Goal: Information Seeking & Learning: Learn about a topic

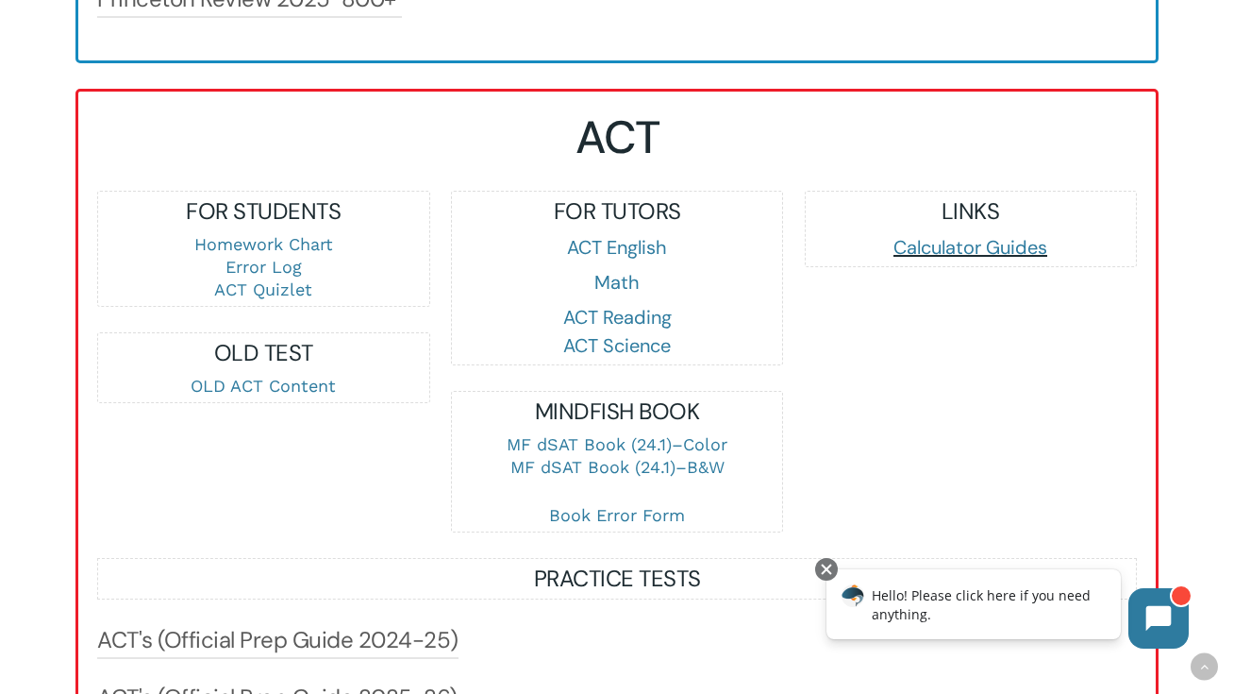
scroll to position [1861, 0]
click at [607, 293] on link "Math" at bounding box center [616, 281] width 45 height 25
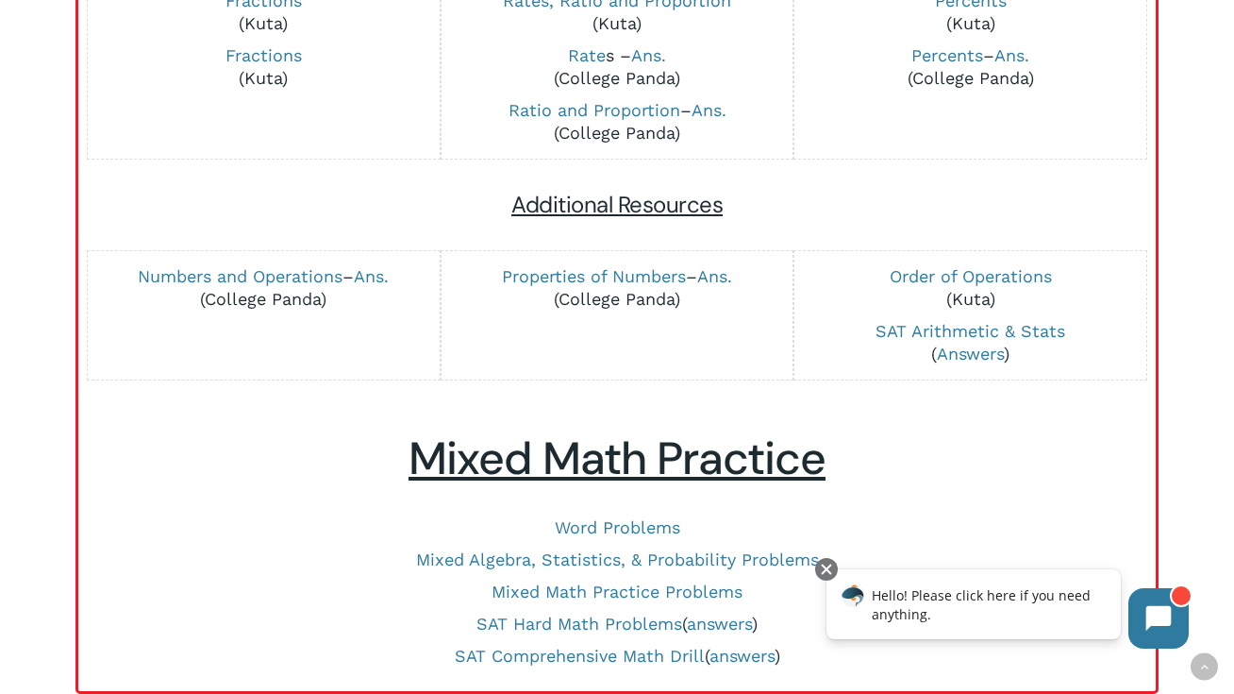
scroll to position [677, 0]
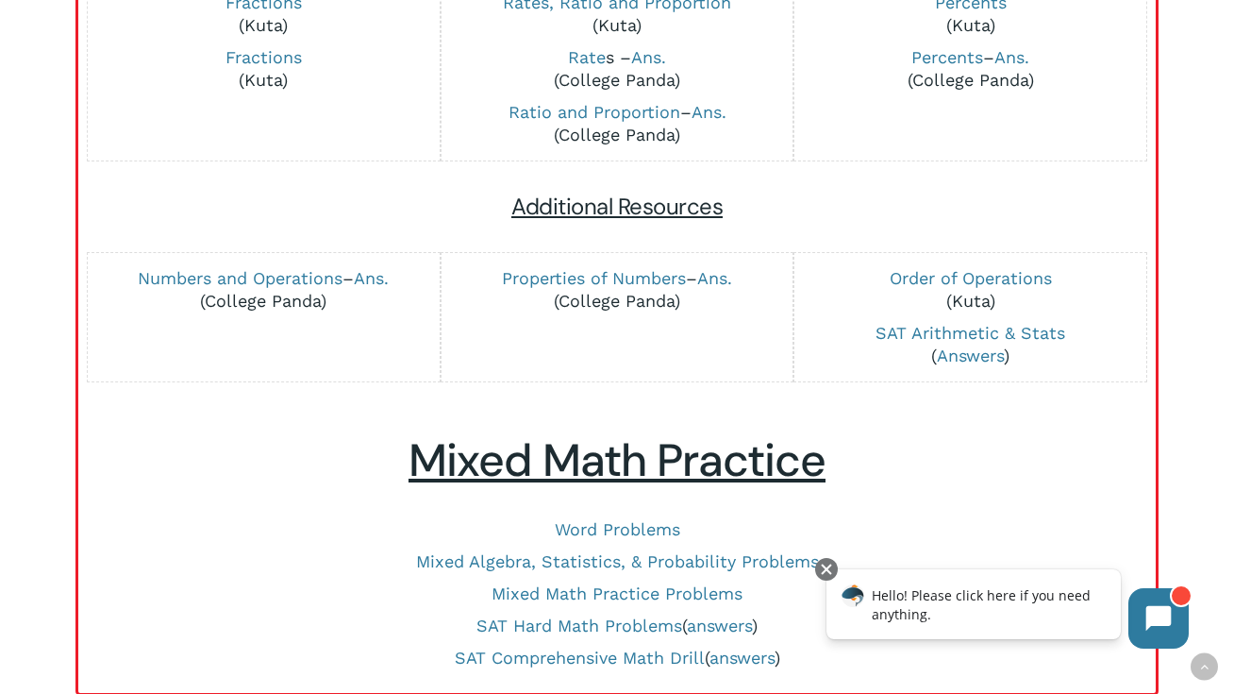
click at [644, 427] on div "Math Content Arithmetic Algebra Geometry Statistics Advanced Math Fractions Fra…" at bounding box center [617, 244] width 1040 height 860
click at [968, 493] on div "Math Content Arithmetic Algebra Geometry Statistics Advanced Math Fractions Fra…" at bounding box center [617, 244] width 1040 height 860
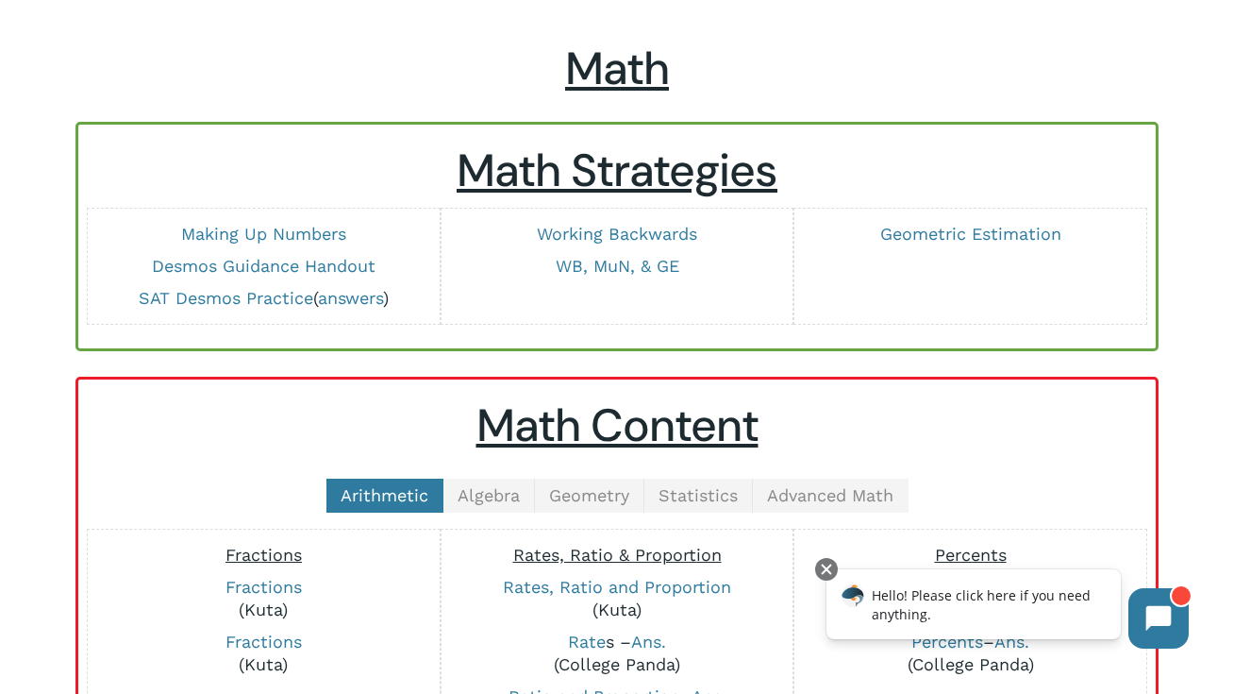
scroll to position [0, 0]
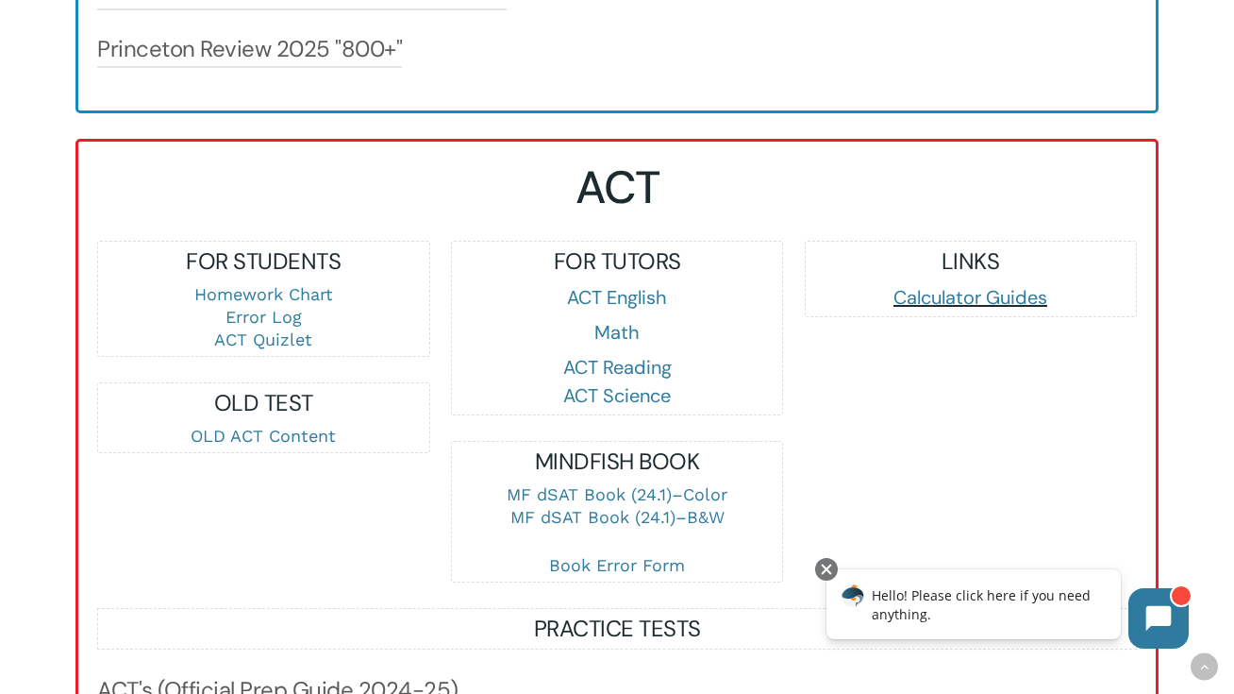
scroll to position [1828, 0]
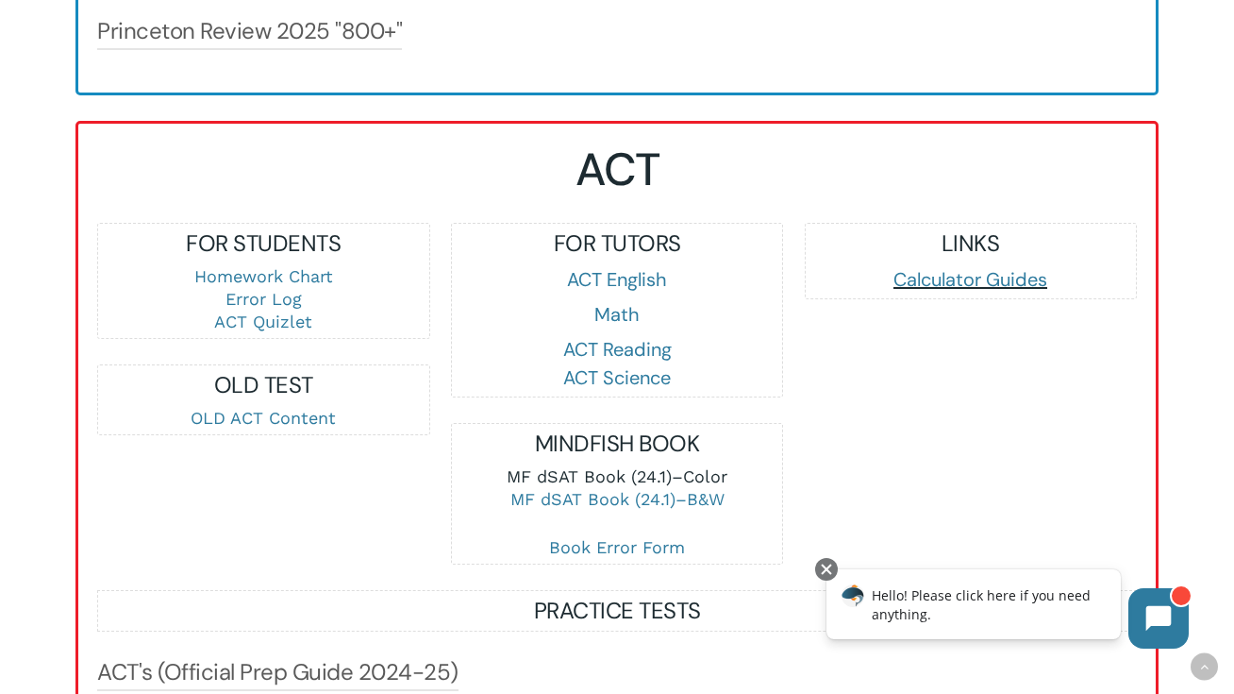
click at [588, 486] on link "MF dSAT Book (24.1)–Color" at bounding box center [617, 476] width 221 height 20
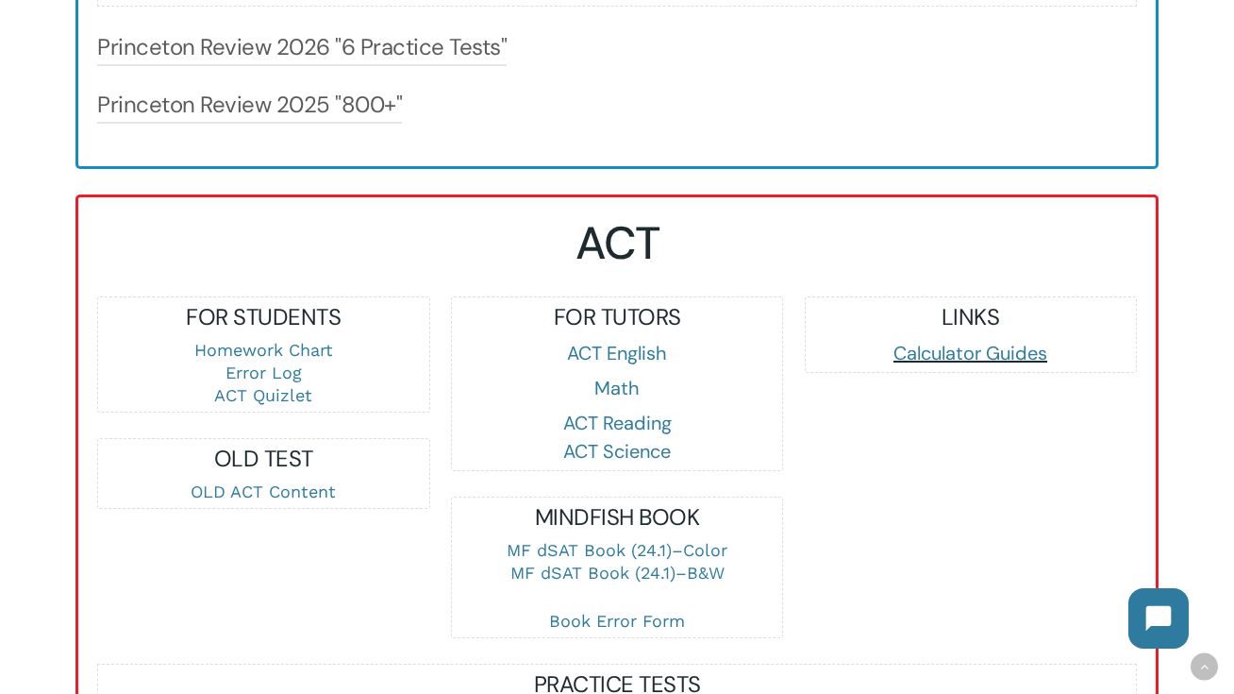
scroll to position [1939, 0]
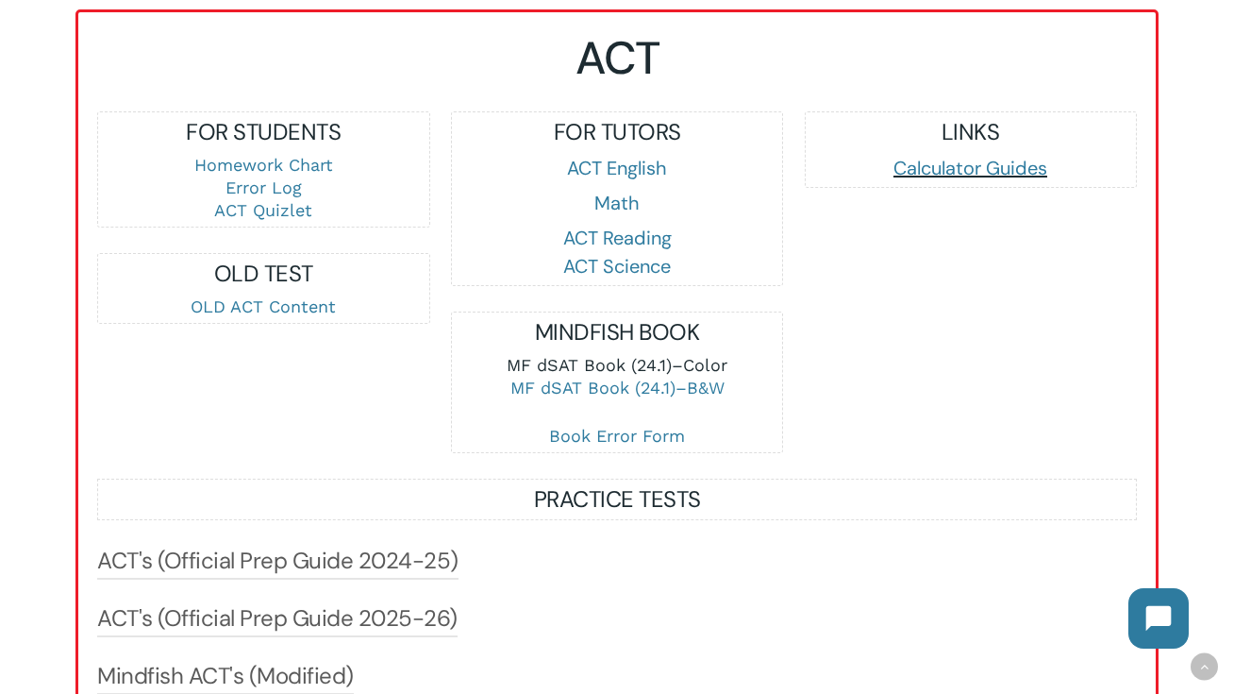
click at [613, 375] on link "MF dSAT Book (24.1)–Color" at bounding box center [617, 365] width 221 height 20
click at [547, 397] on link "MF dSAT Book (24.1)–B&W" at bounding box center [618, 387] width 214 height 20
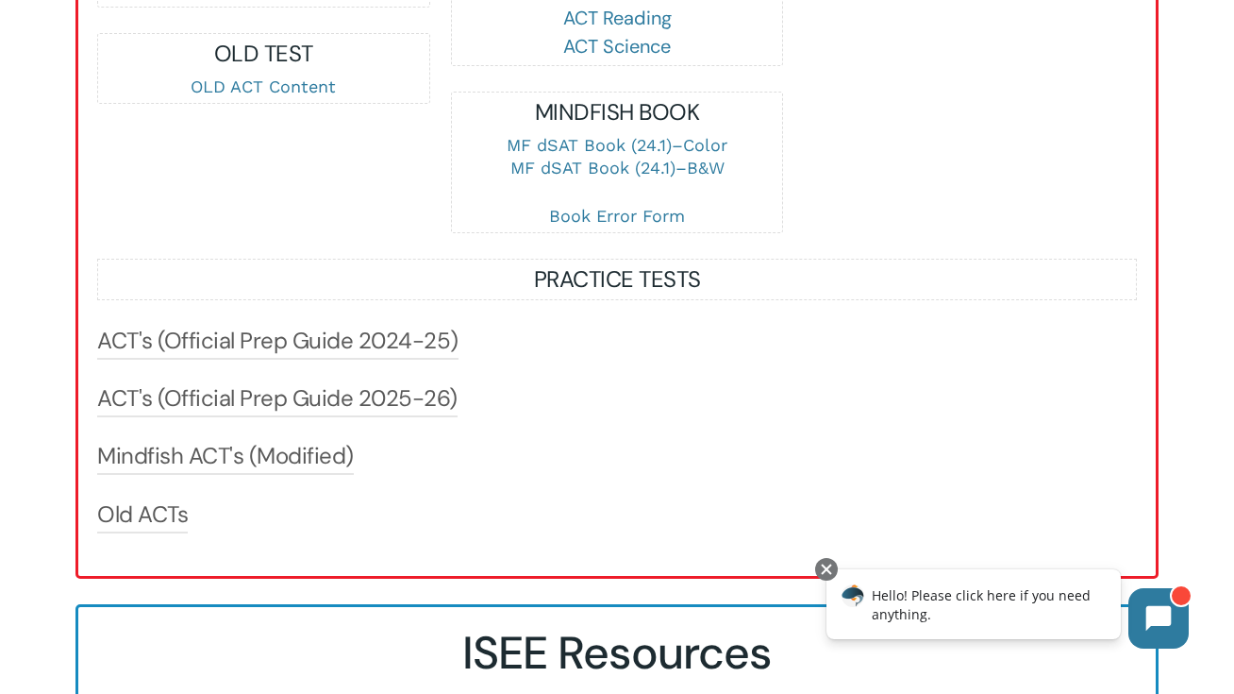
scroll to position [2160, 0]
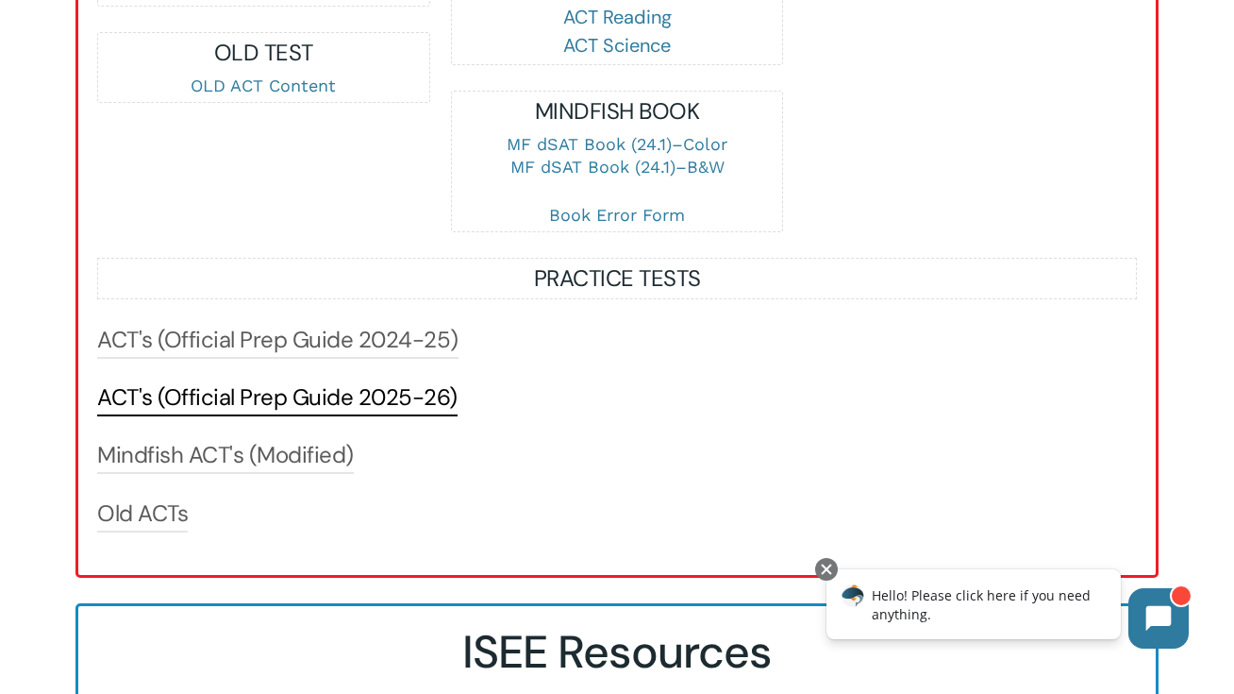
click at [289, 412] on link "ACT's (Official Prep Guide 2025-26)" at bounding box center [277, 397] width 360 height 30
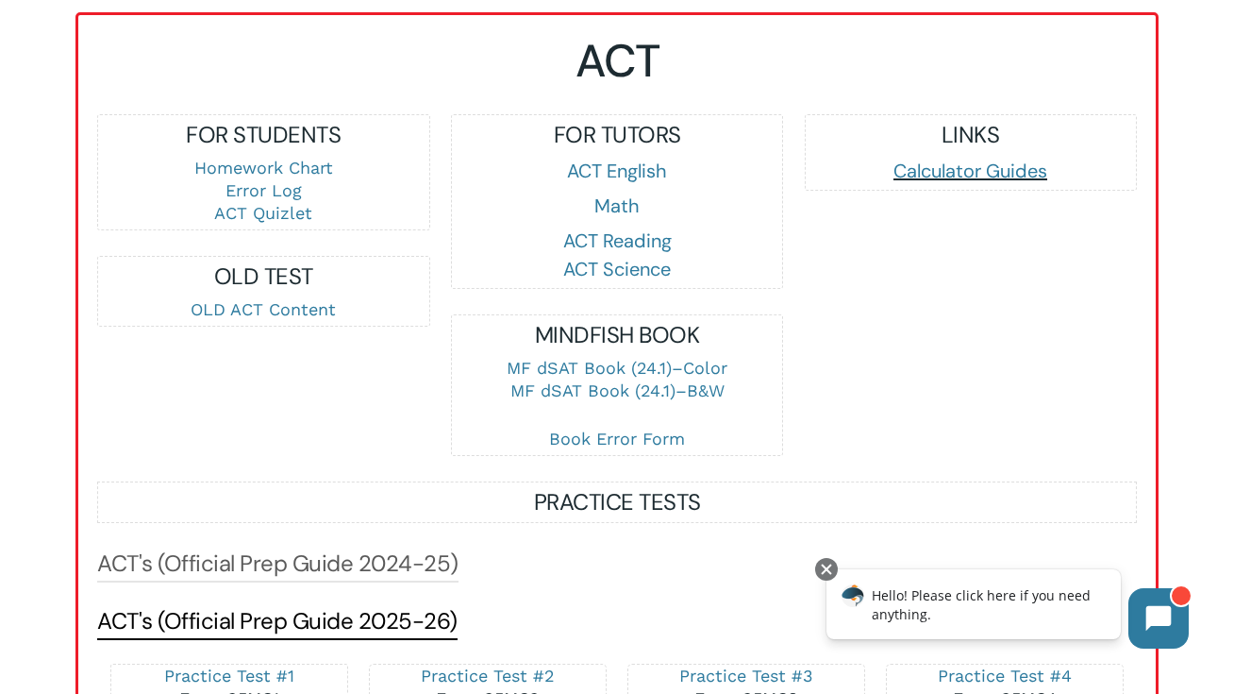
scroll to position [1933, 0]
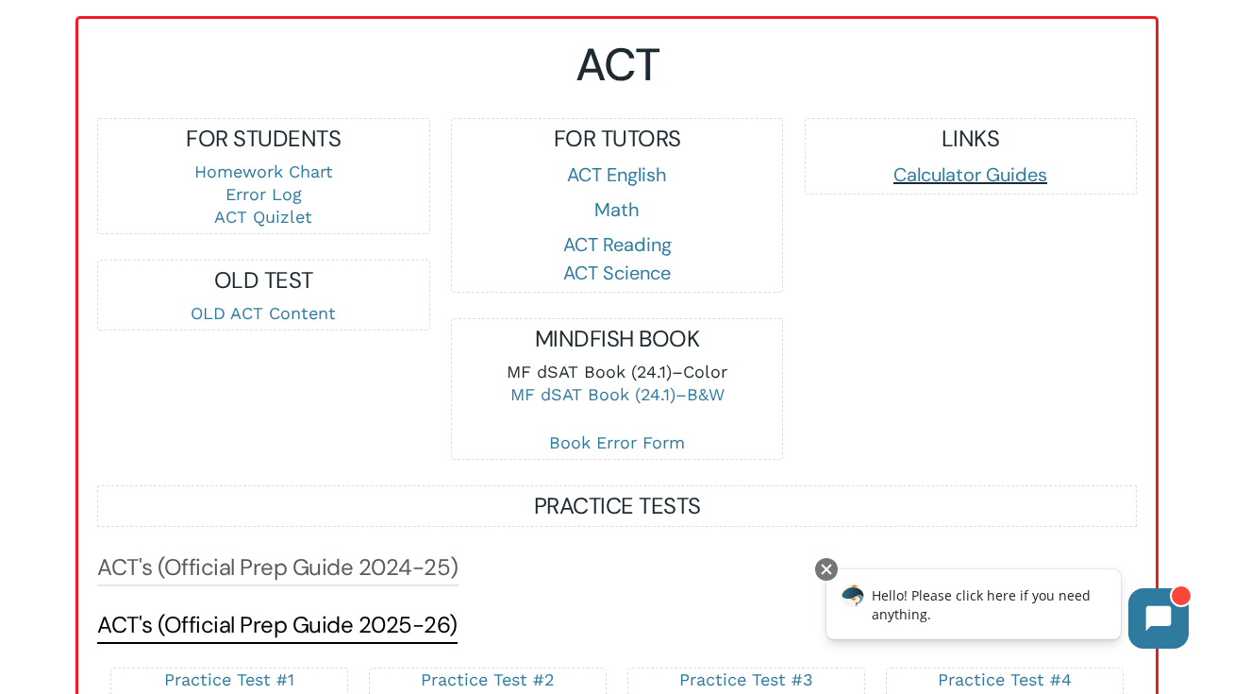
click at [589, 381] on link "MF dSAT Book (24.1)–Color" at bounding box center [617, 371] width 221 height 20
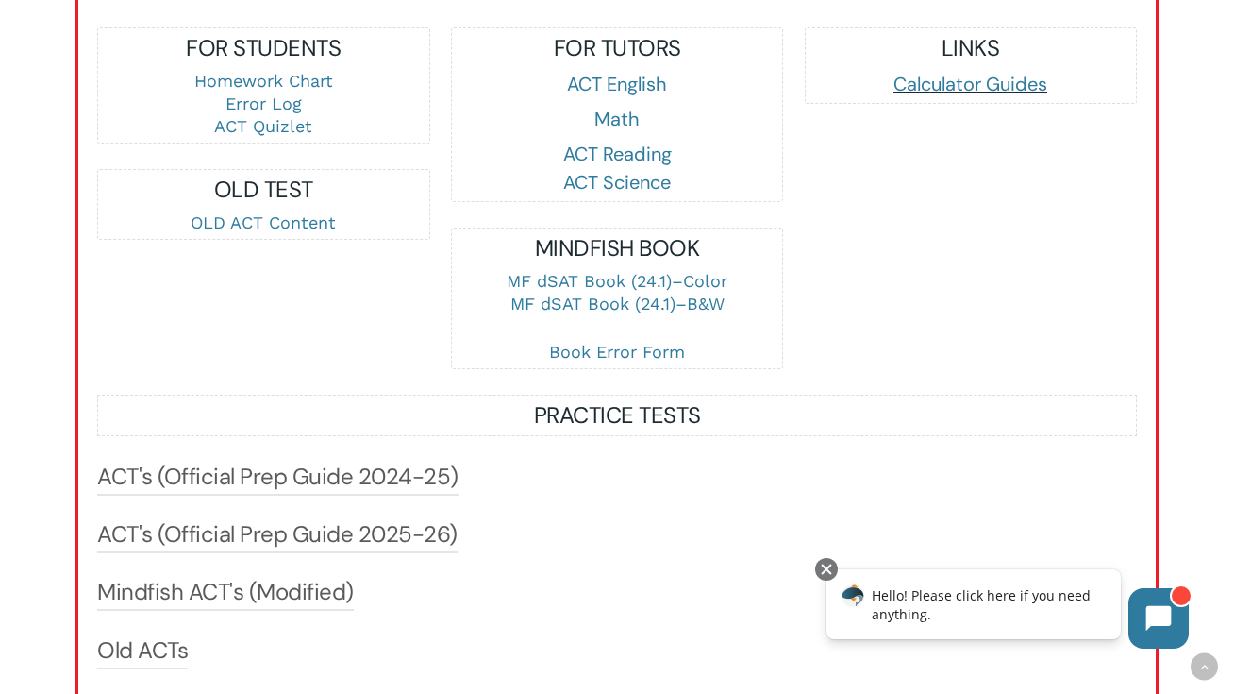
scroll to position [2053, 0]
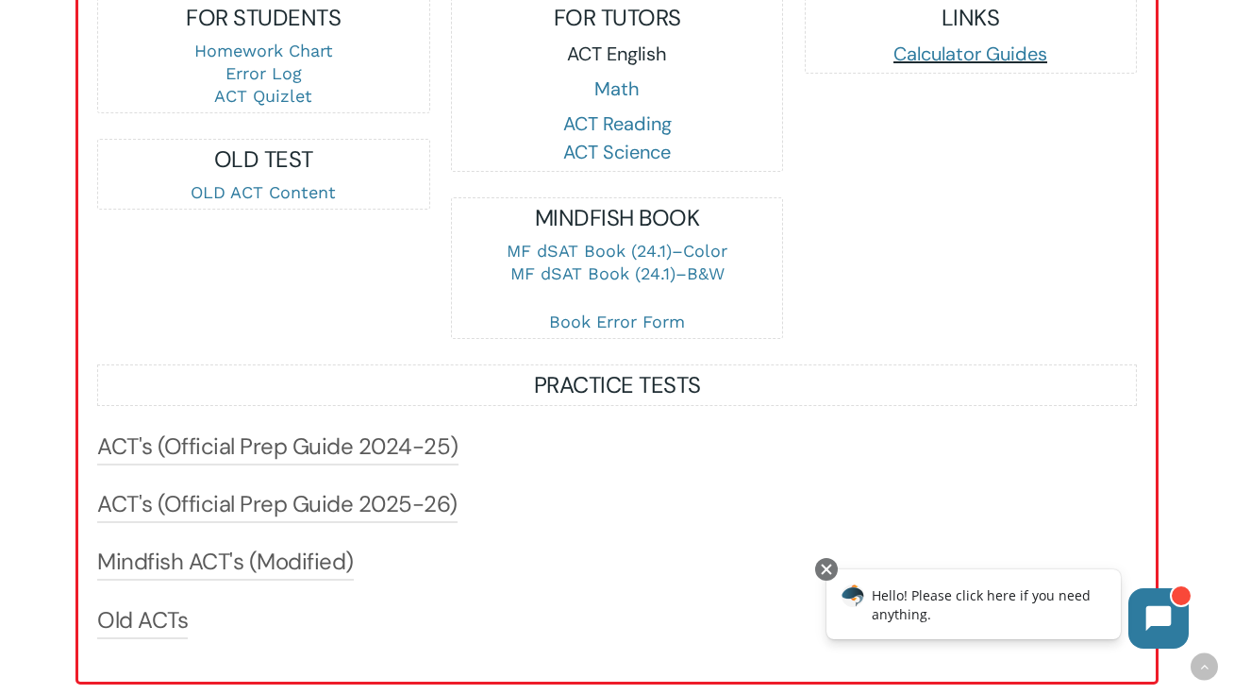
click at [628, 66] on link "ACT English" at bounding box center [617, 54] width 100 height 25
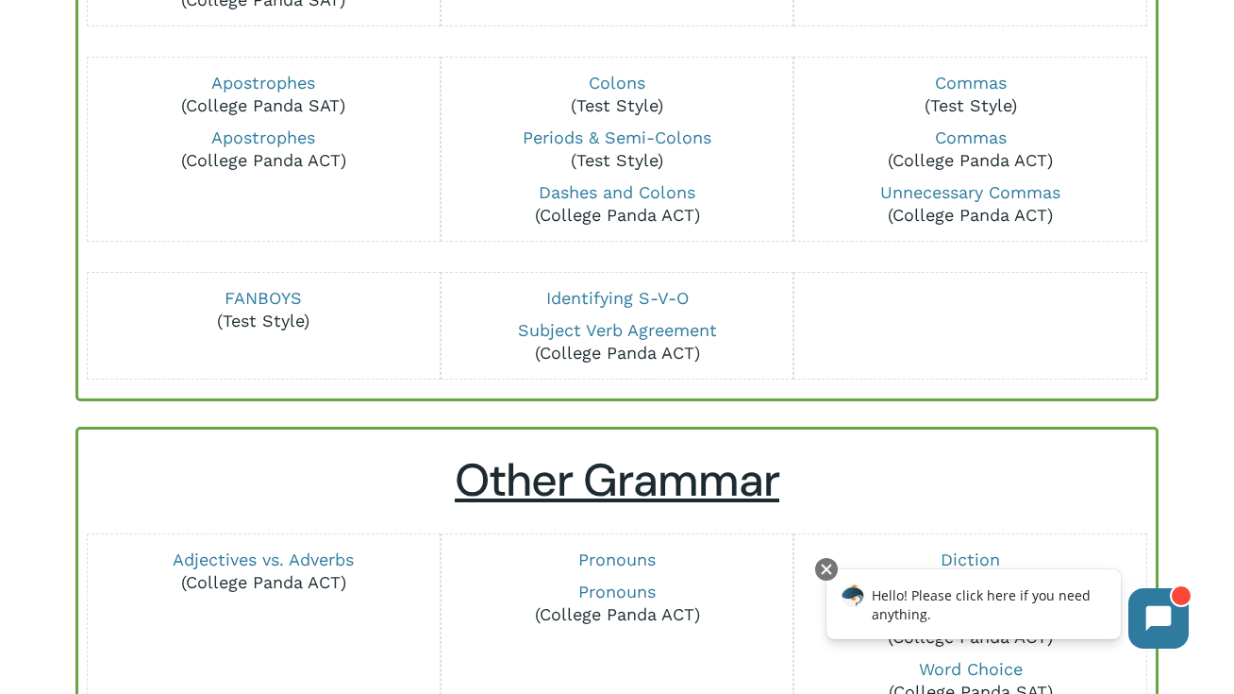
scroll to position [36, 0]
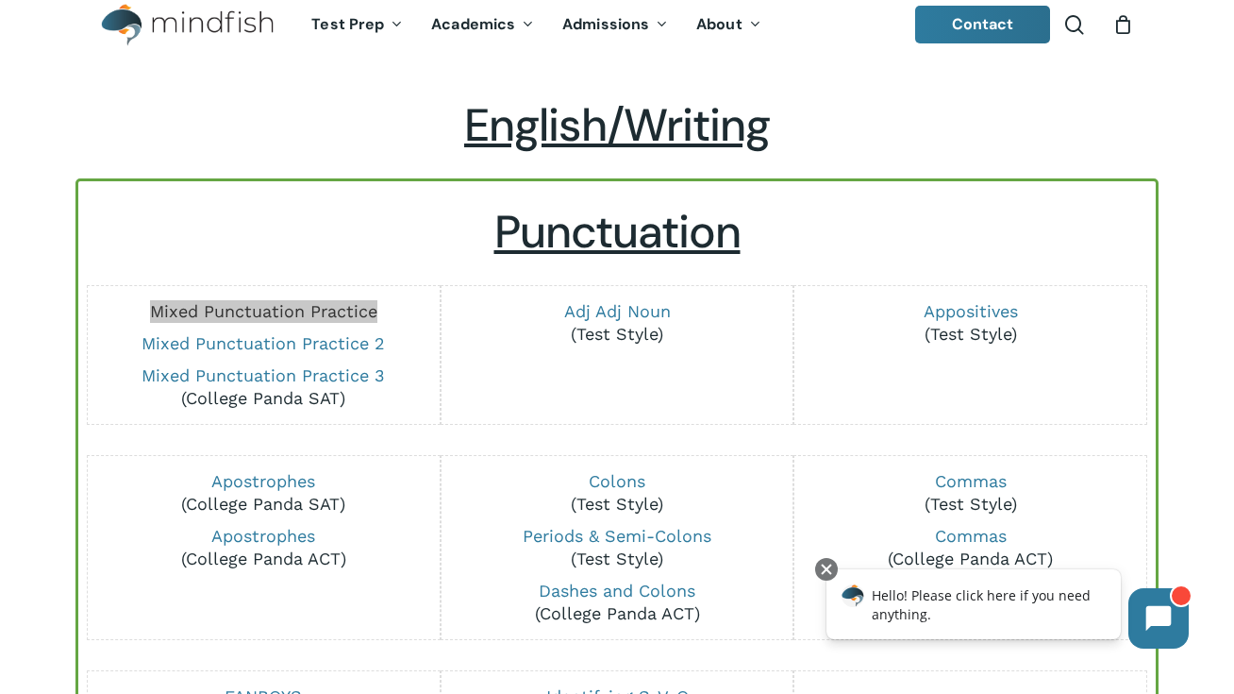
drag, startPoint x: 333, startPoint y: 311, endPoint x: 824, endPoint y: 31, distance: 565.1
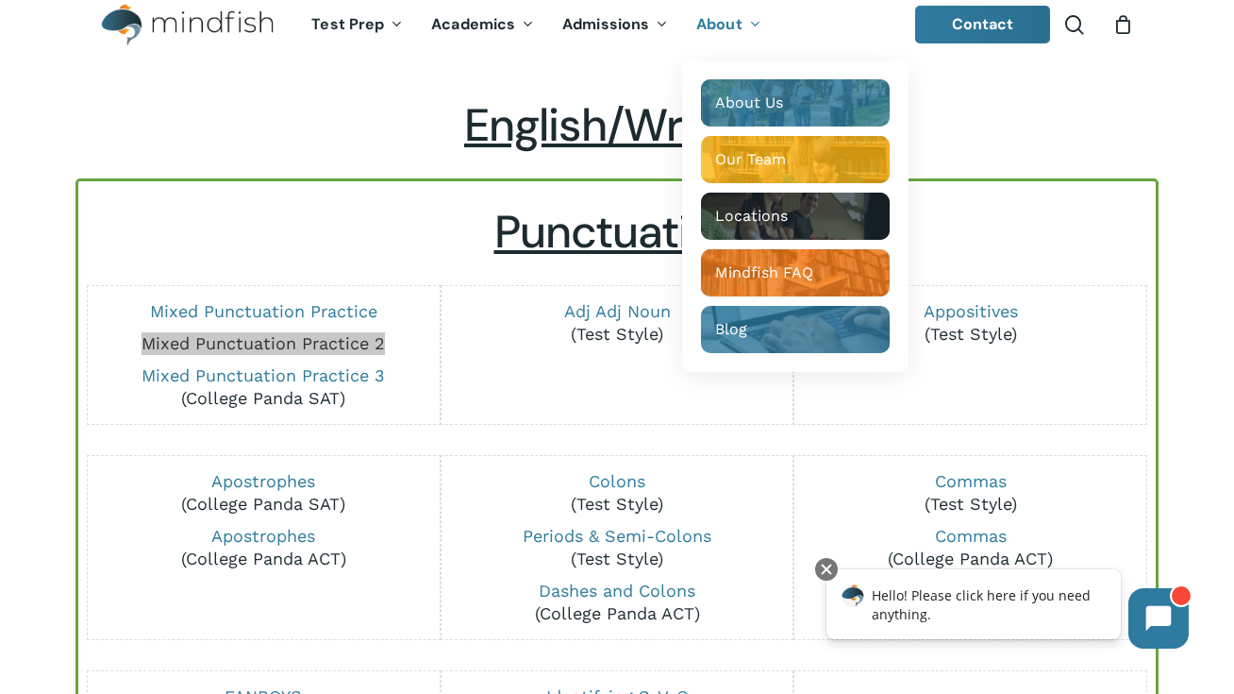
drag, startPoint x: 327, startPoint y: 337, endPoint x: 702, endPoint y: 13, distance: 495.1
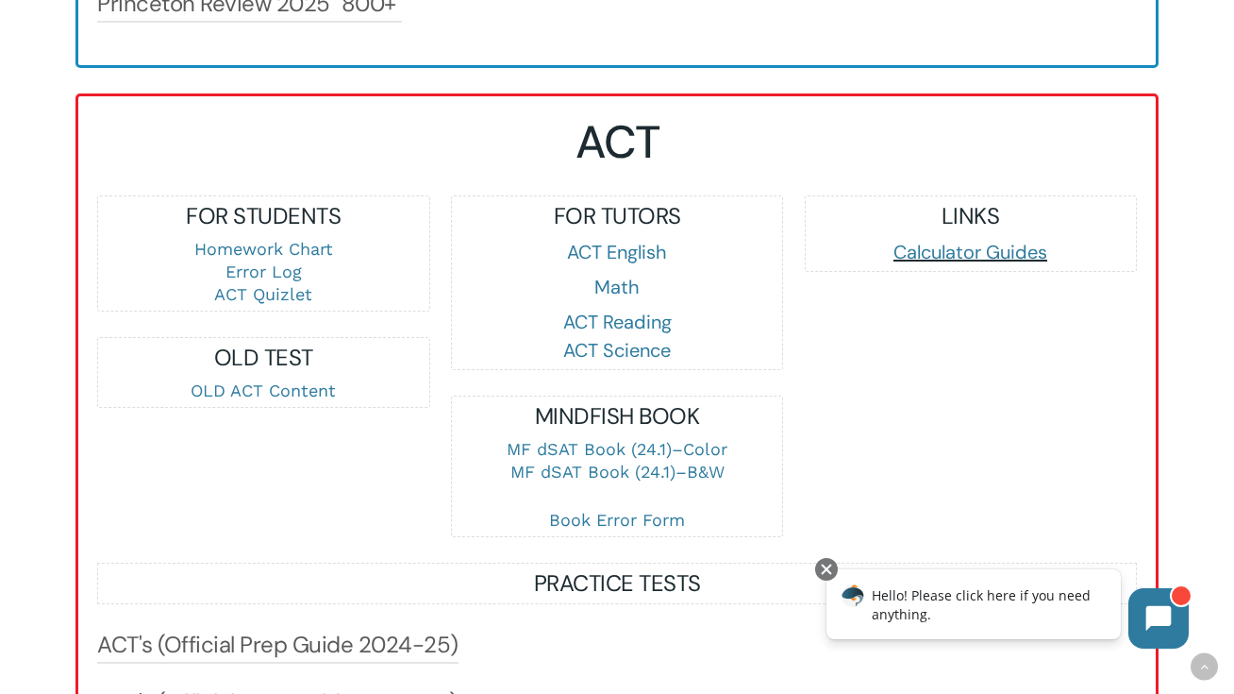
scroll to position [1860, 0]
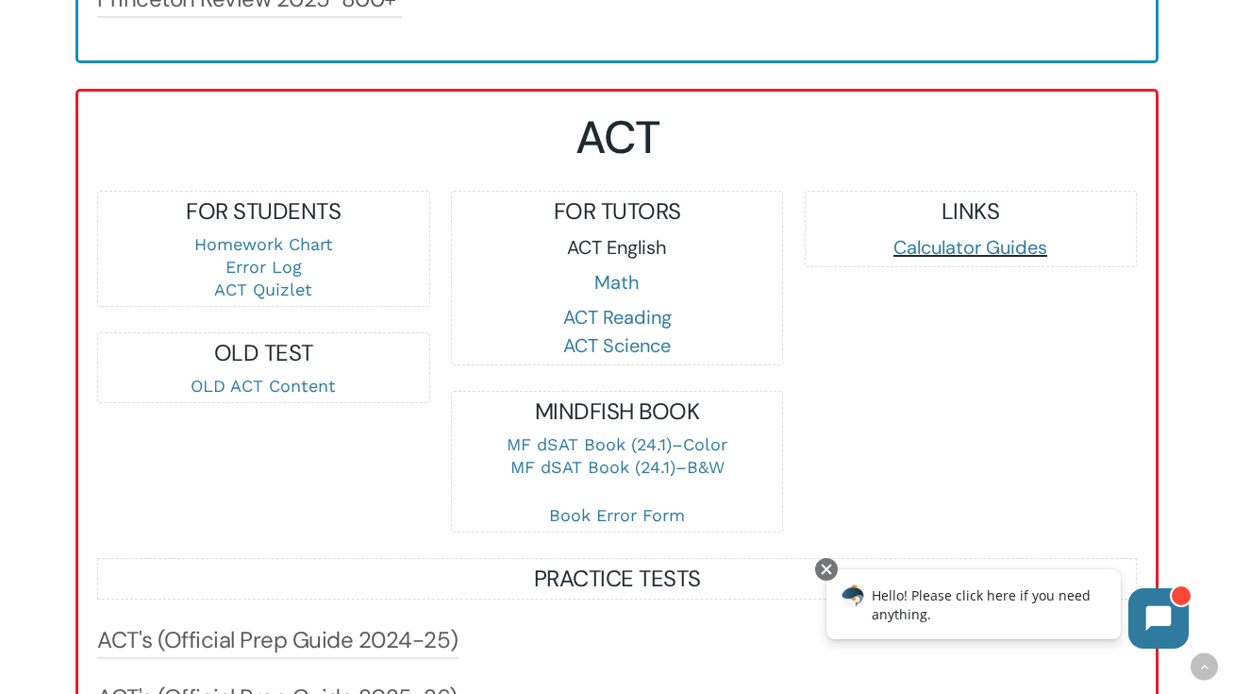
click at [626, 259] on link "ACT English" at bounding box center [617, 247] width 100 height 25
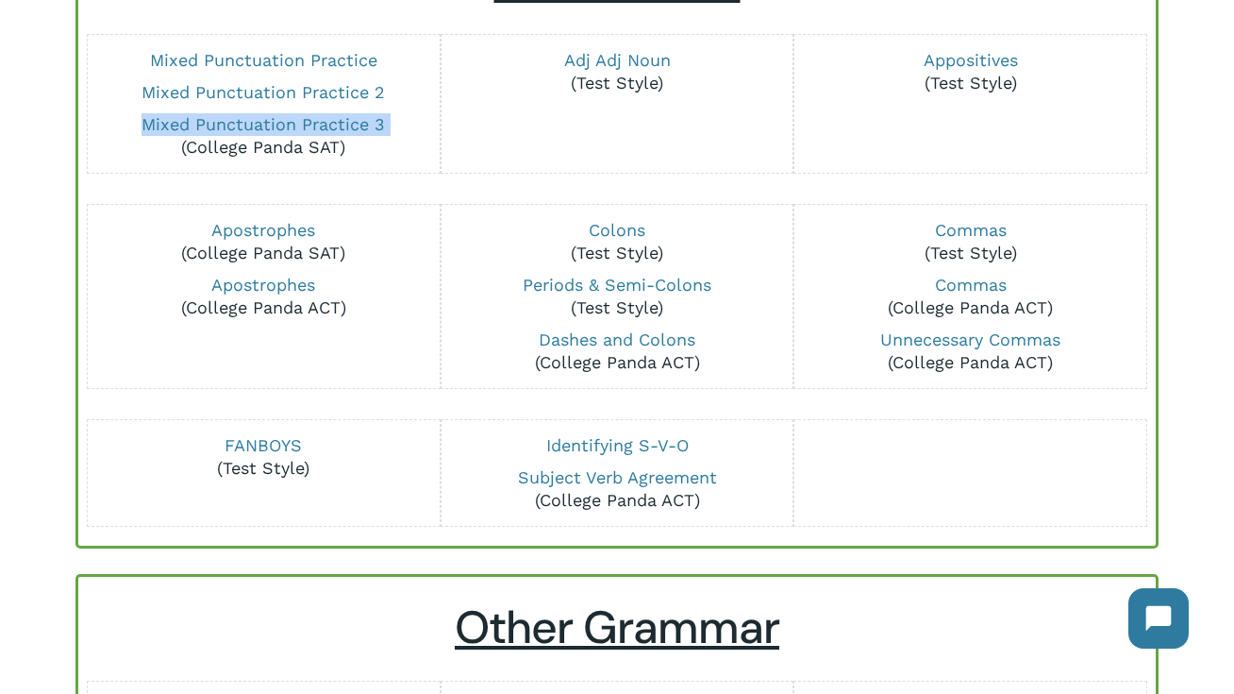
scroll to position [296, 0]
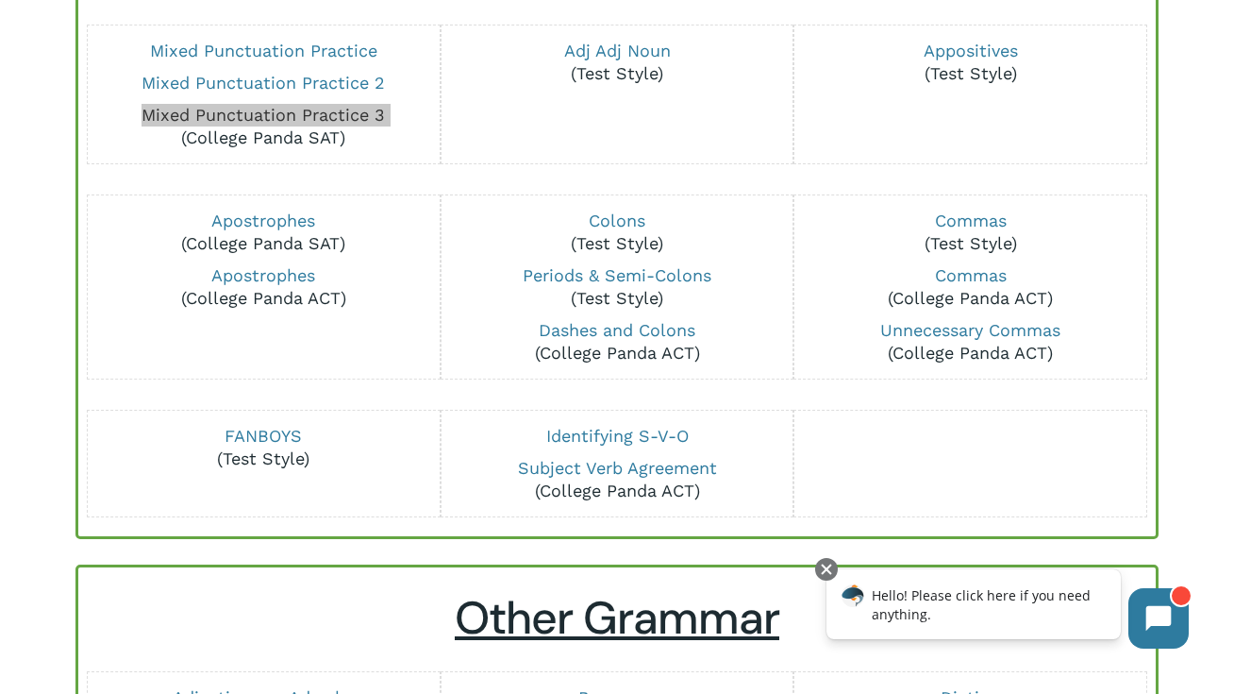
drag, startPoint x: 338, startPoint y: 284, endPoint x: 1098, endPoint y: 8, distance: 808.9
